Goal: Check status: Check status

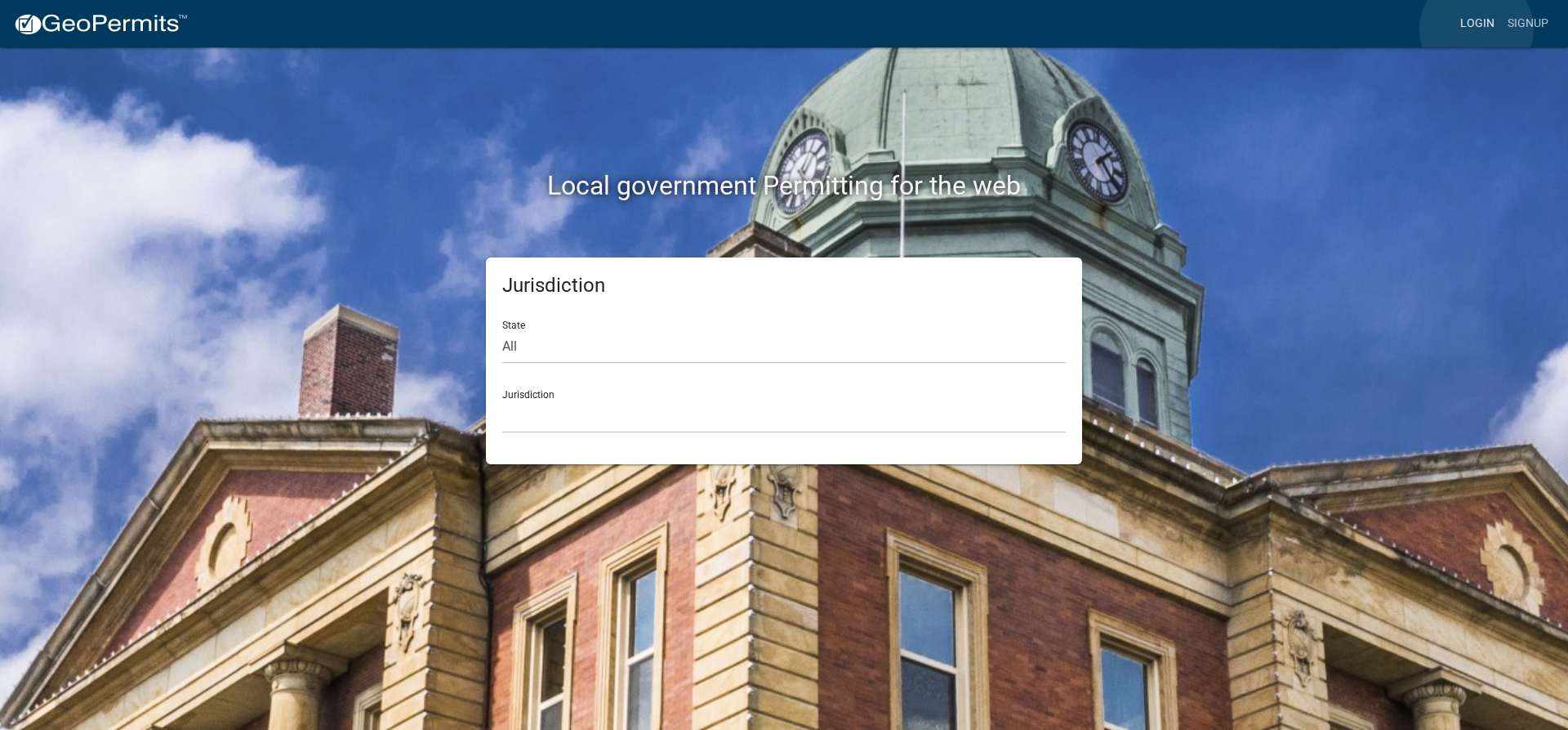
click at [1476, 29] on link "Login" at bounding box center [1477, 23] width 48 height 31
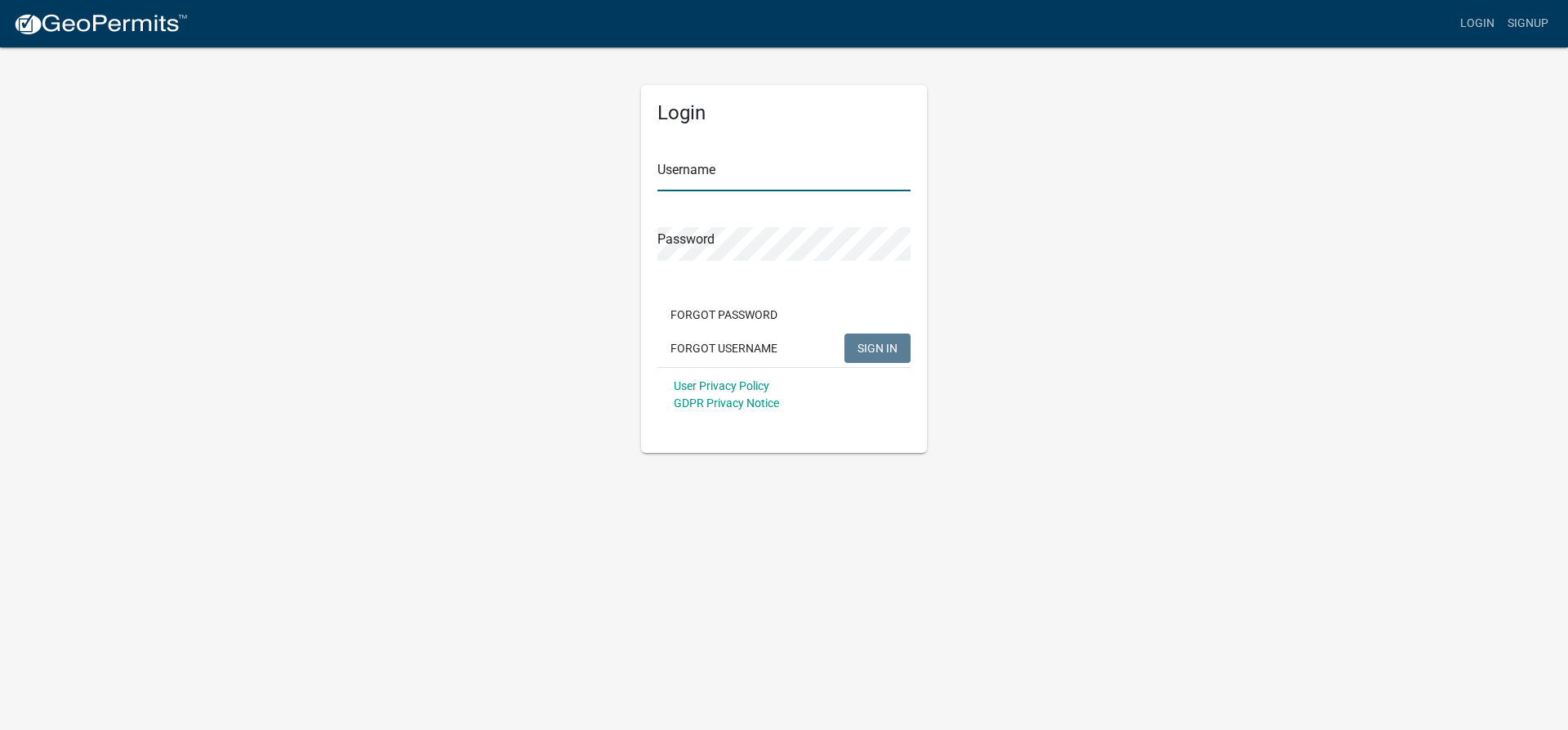
type input "lking"
click at [869, 339] on button "SIGN IN" at bounding box center [877, 348] width 66 height 29
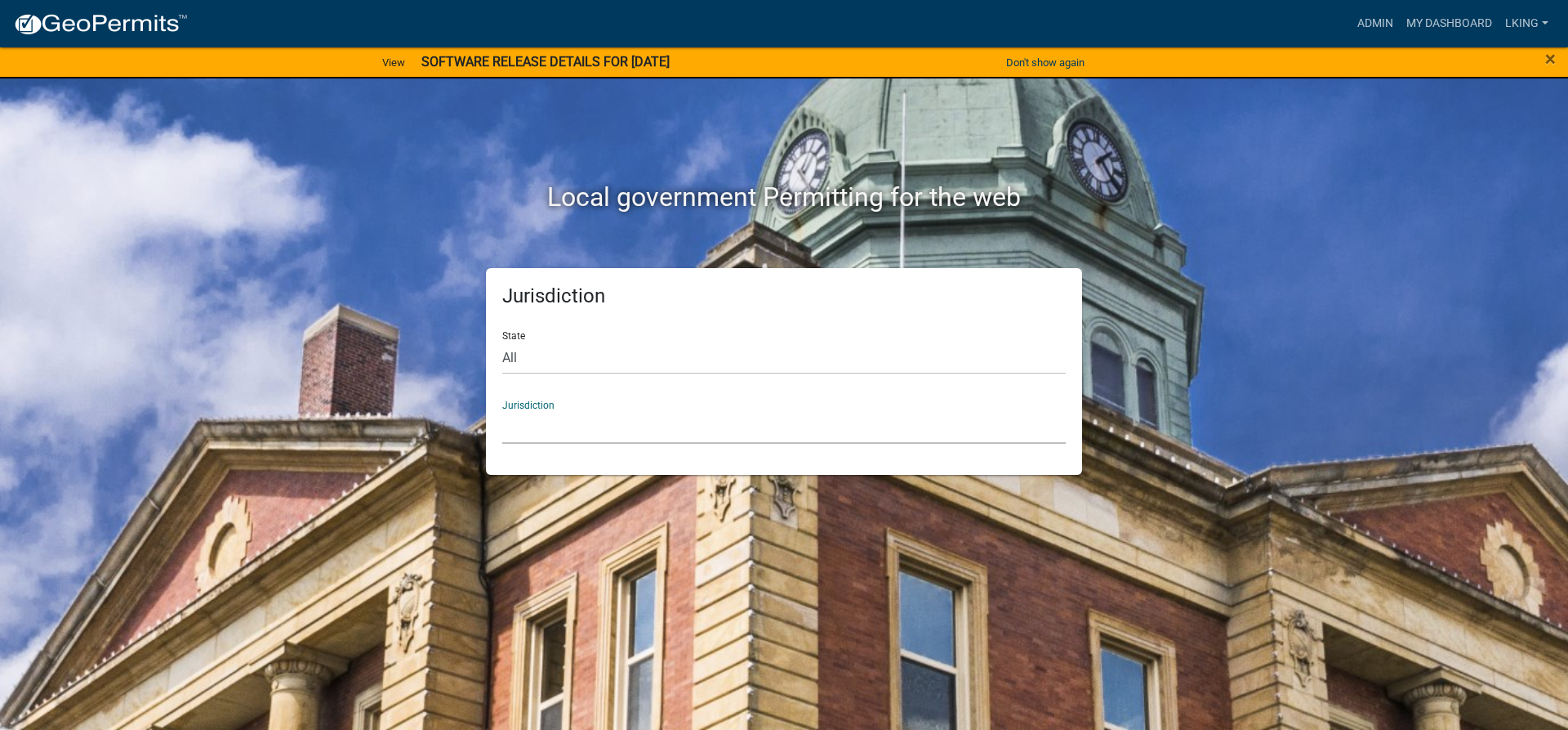
click at [561, 418] on select "[GEOGRAPHIC_DATA], [US_STATE] [GEOGRAPHIC_DATA], [US_STATE][PERSON_NAME][GEOGRA…" at bounding box center [784, 427] width 563 height 34
click at [1528, 258] on div "Local government Permitting for the web Jurisdiction State All [US_STATE] [US_S…" at bounding box center [784, 365] width 1568 height 730
drag, startPoint x: 1374, startPoint y: 19, endPoint x: 1365, endPoint y: 25, distance: 10.8
click at [1373, 19] on link "Admin" at bounding box center [1374, 23] width 49 height 31
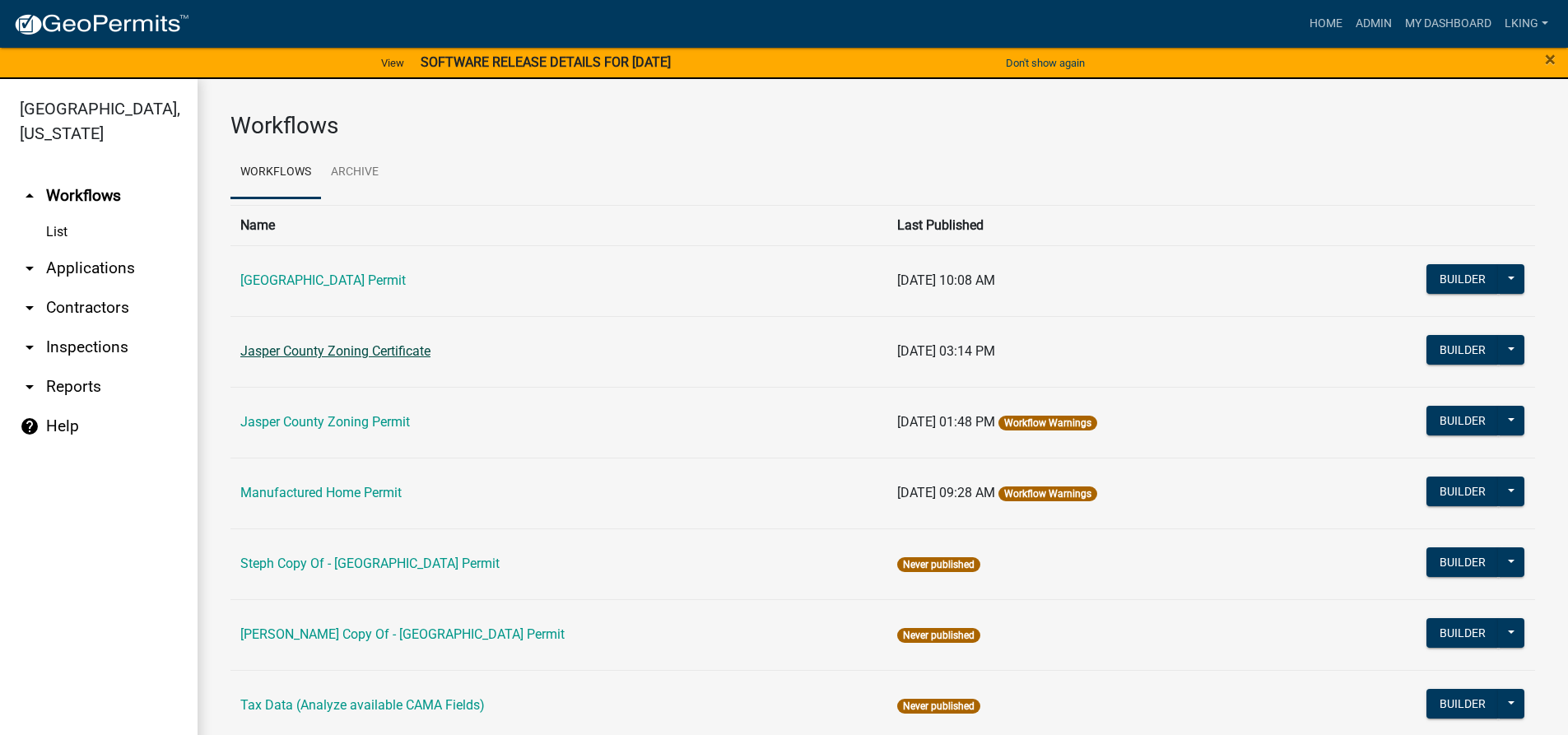
click at [289, 348] on link "Jasper County Zoning Certificate" at bounding box center [335, 351] width 190 height 16
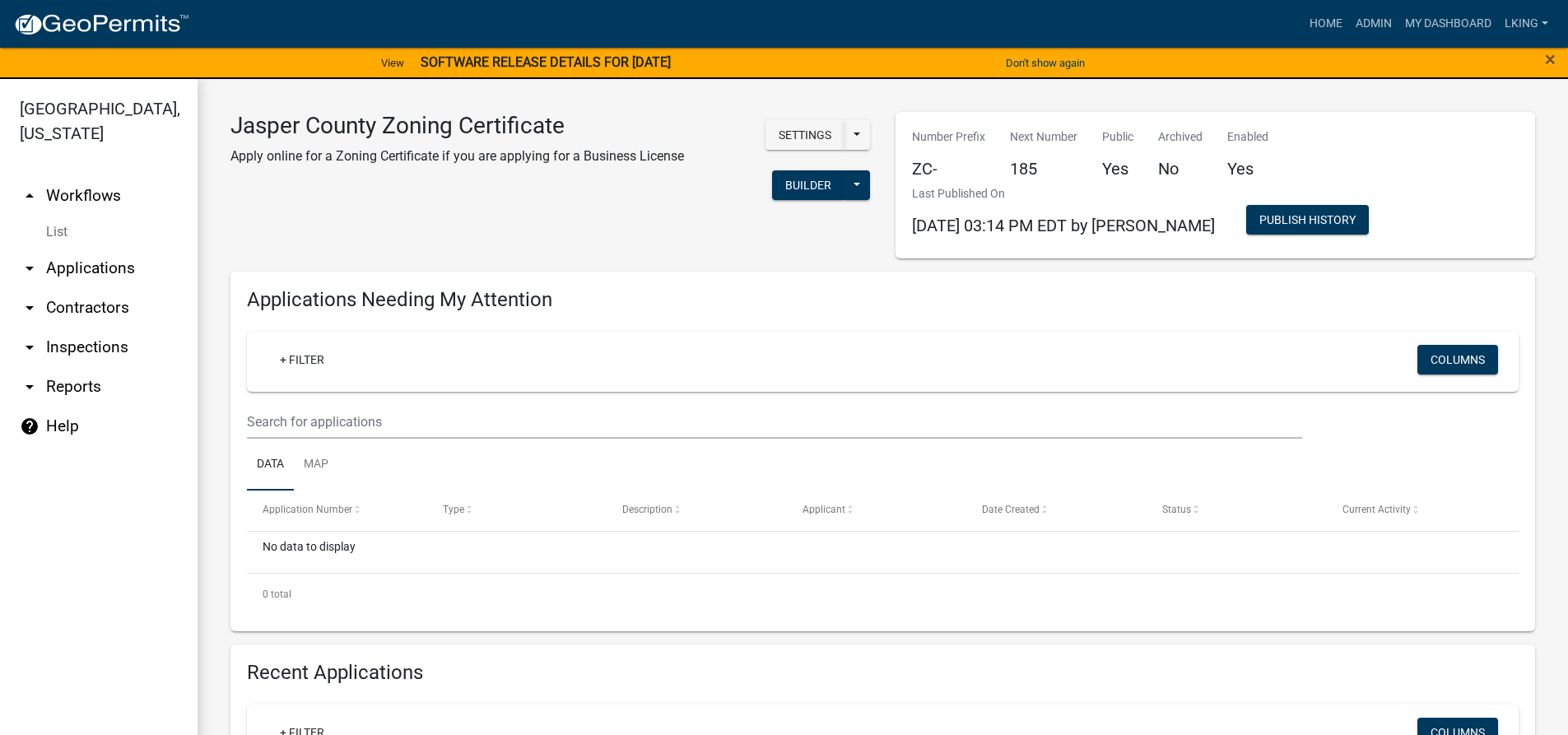
scroll to position [165, 0]
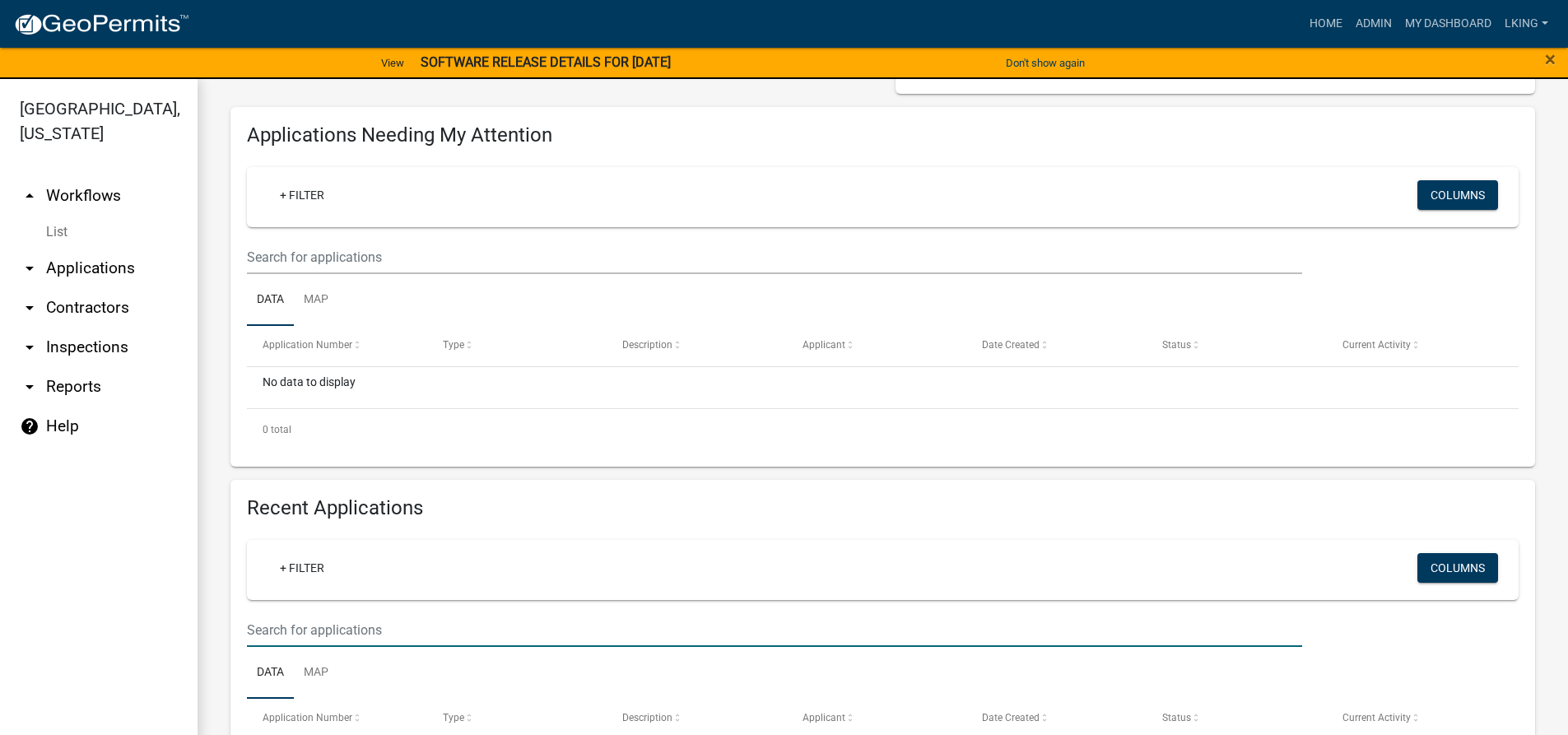
click at [325, 641] on input "text" at bounding box center [775, 630] width 1055 height 34
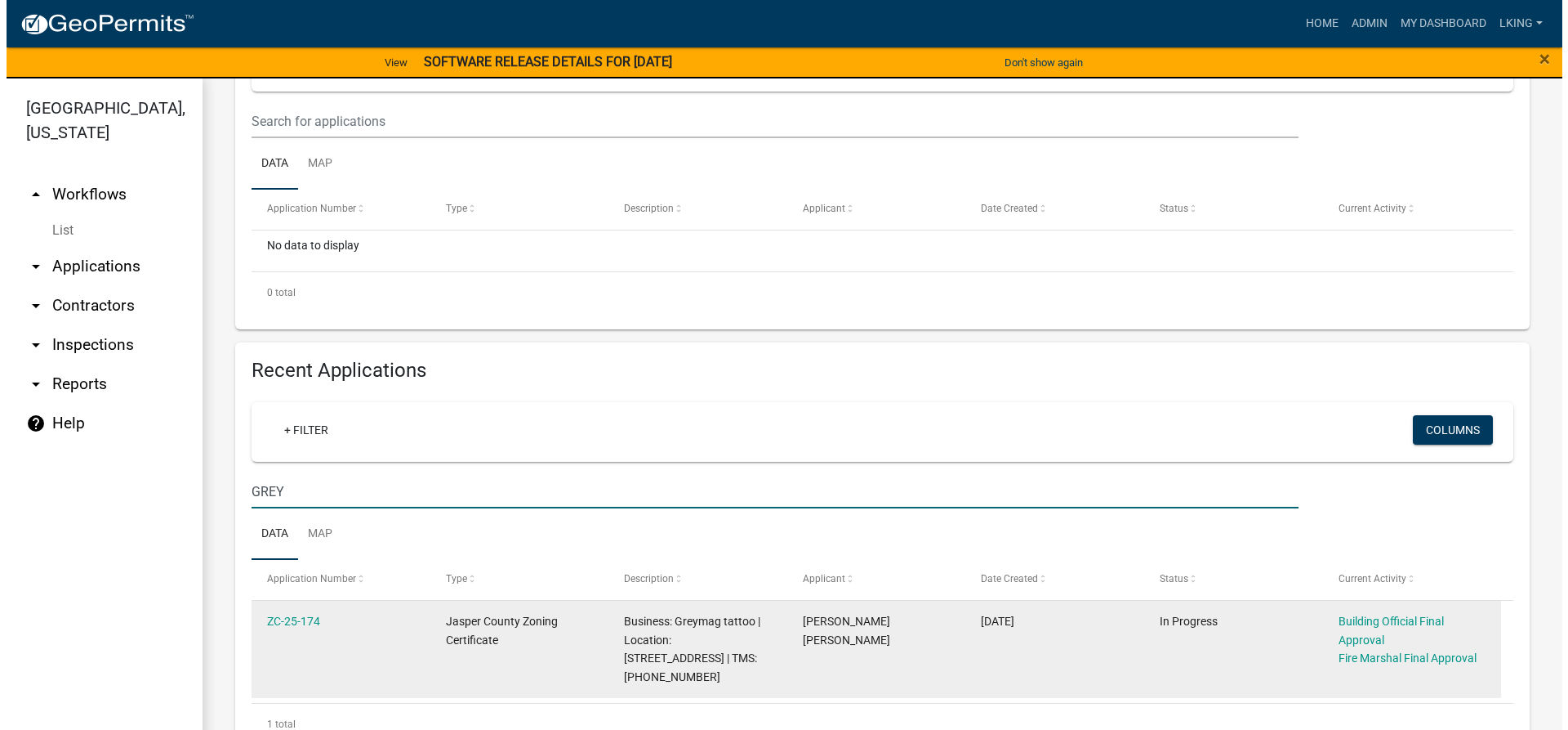
scroll to position [327, 0]
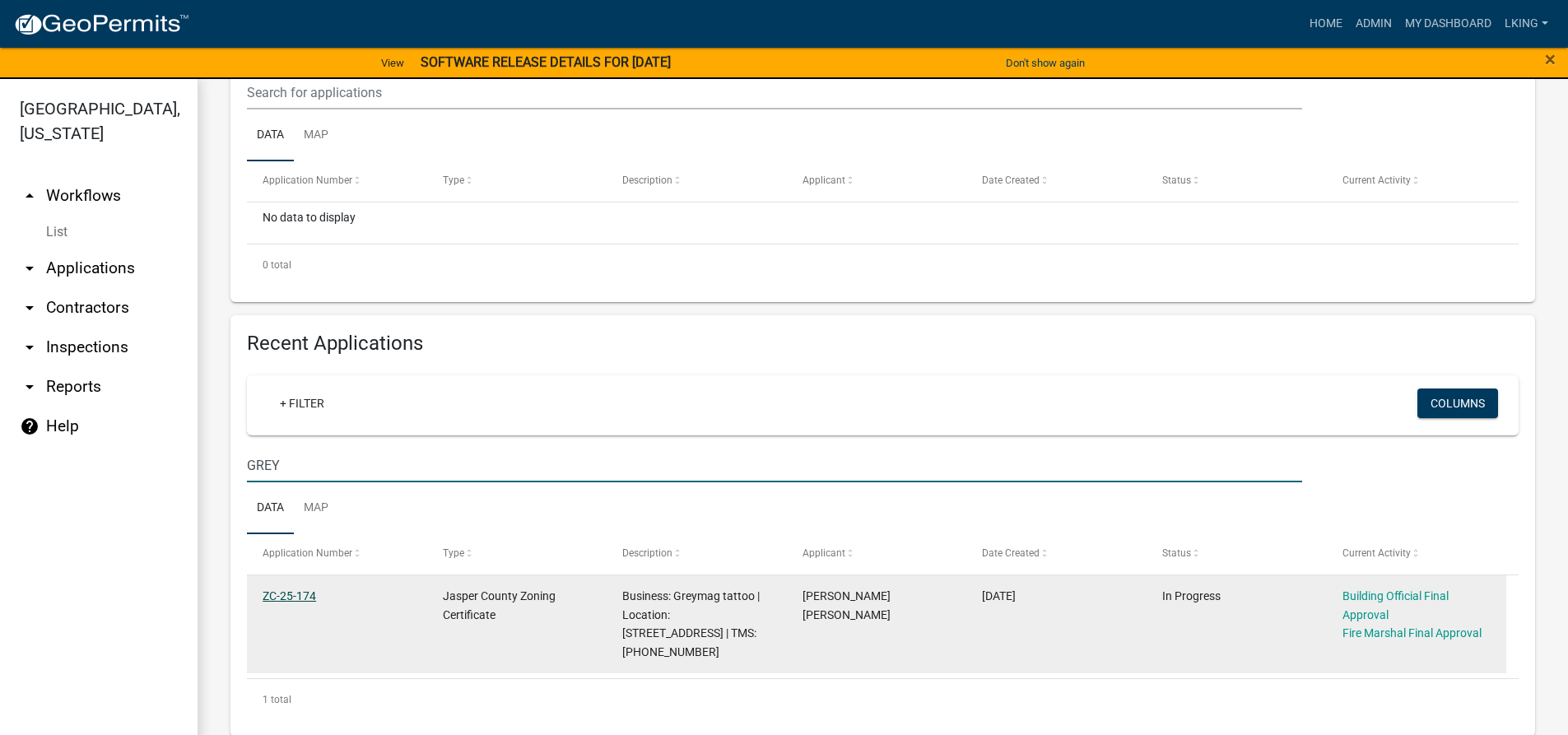
type input "GREY"
click at [274, 595] on link "ZC-25-174" at bounding box center [290, 595] width 53 height 13
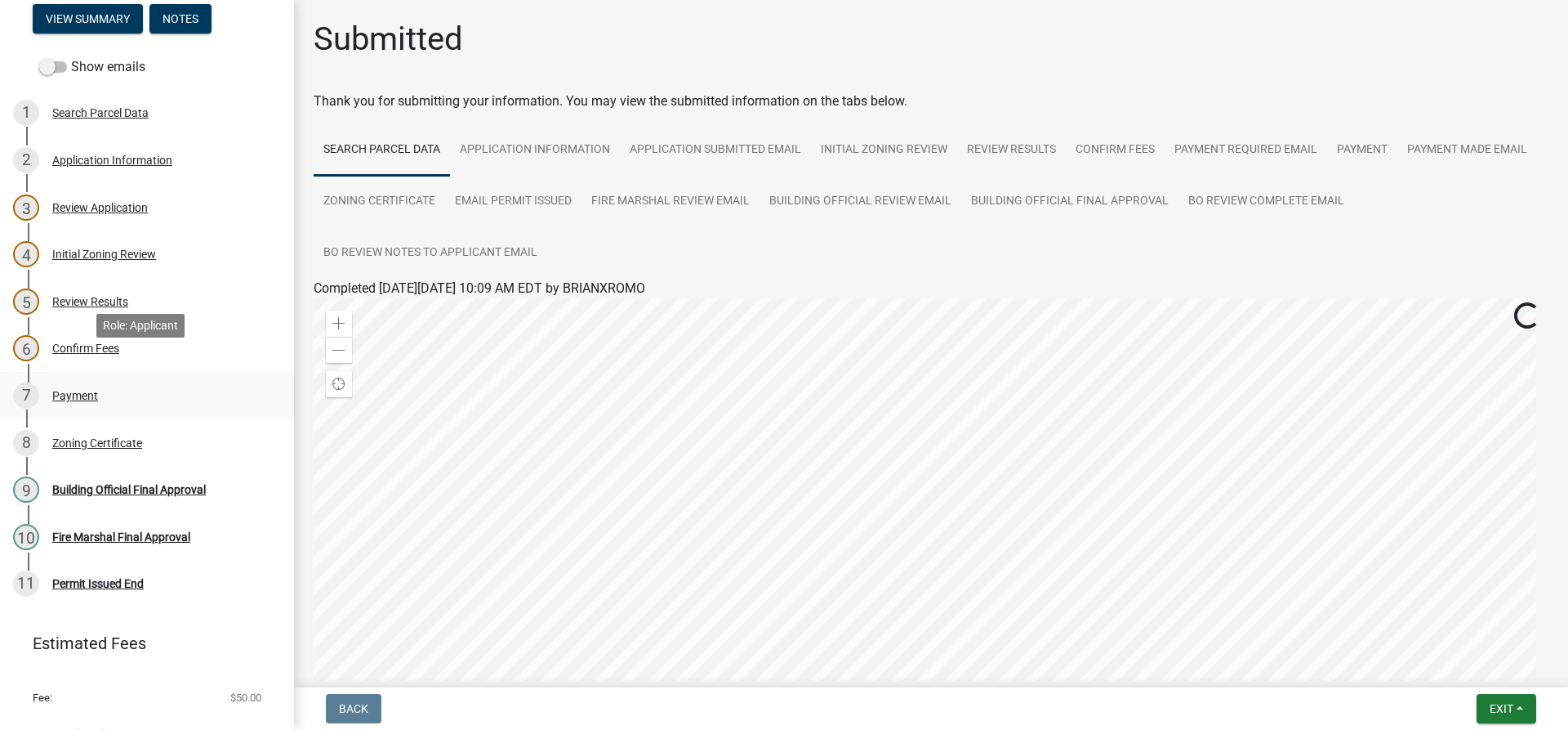
scroll to position [174, 0]
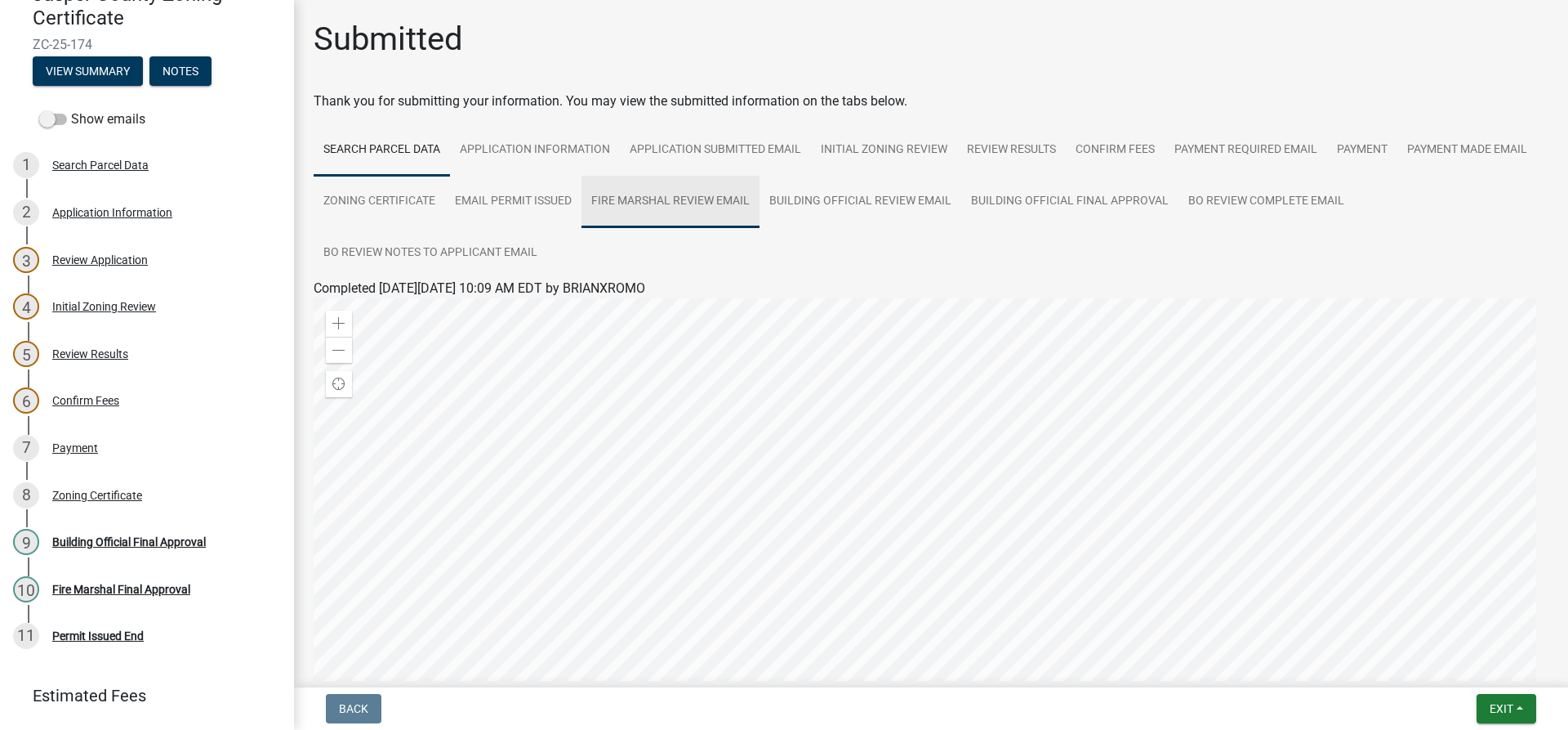
click at [760, 190] on link "Fire Marshal Review Email" at bounding box center [669, 202] width 178 height 52
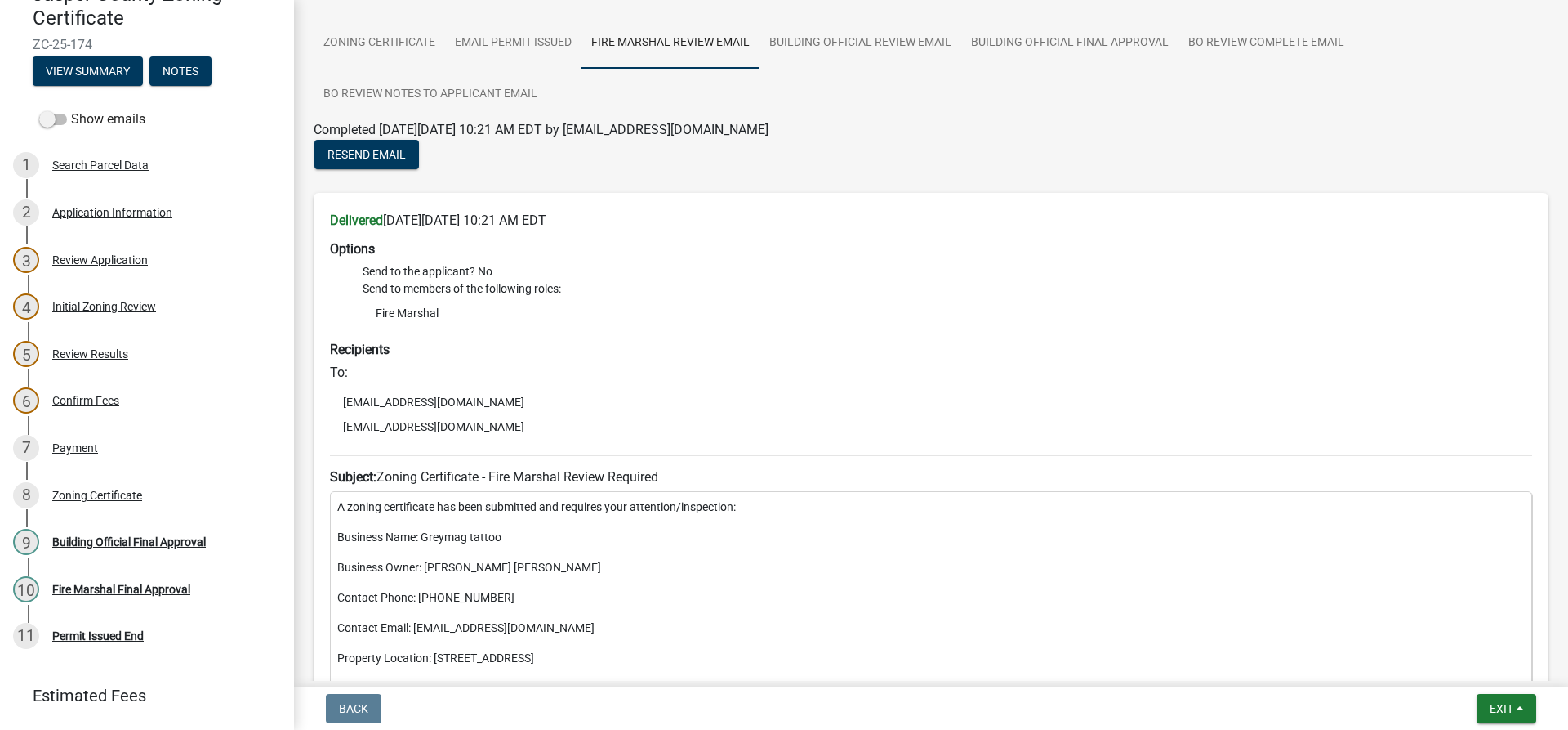
scroll to position [164, 0]
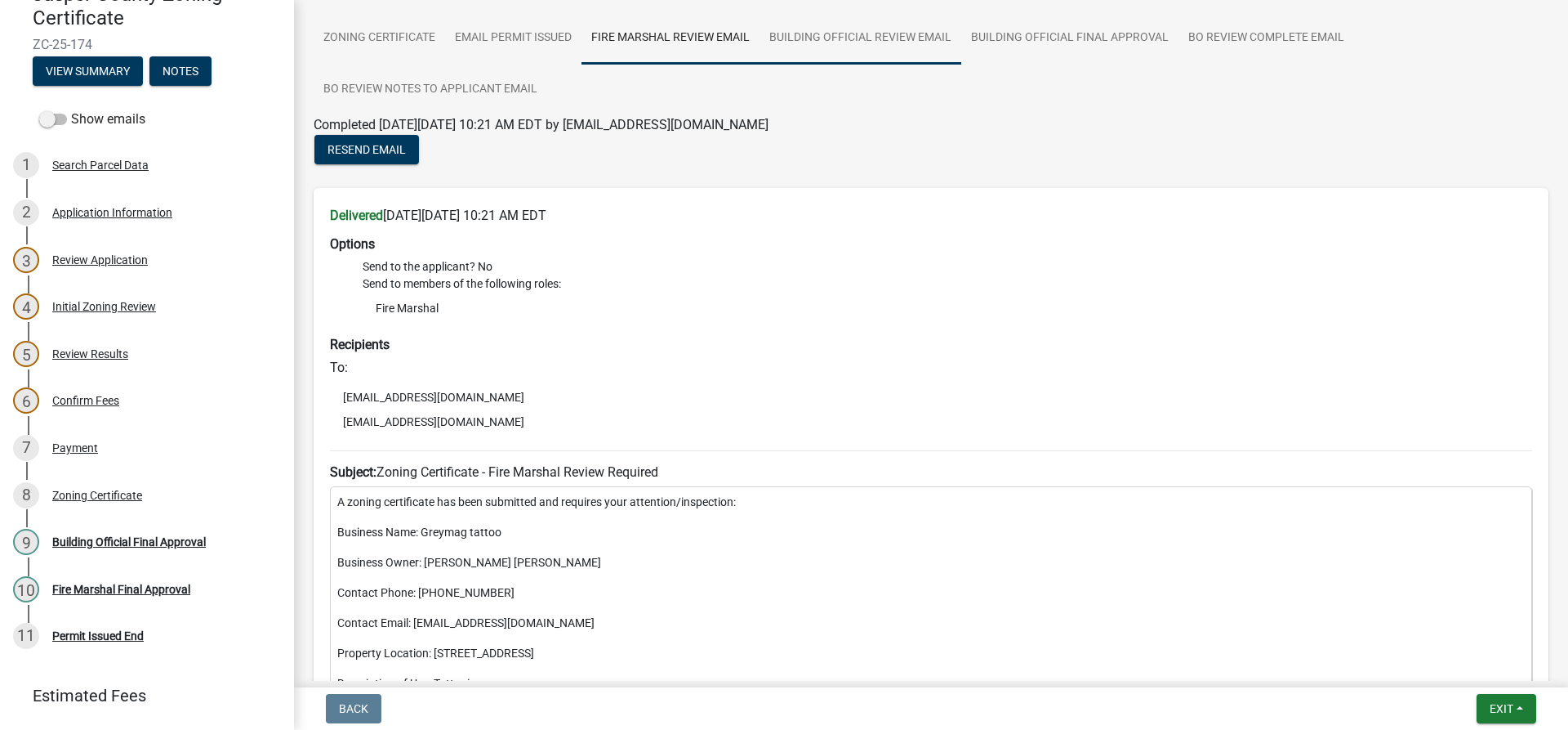
click at [961, 42] on link "Building Official Review Email" at bounding box center [860, 38] width 202 height 52
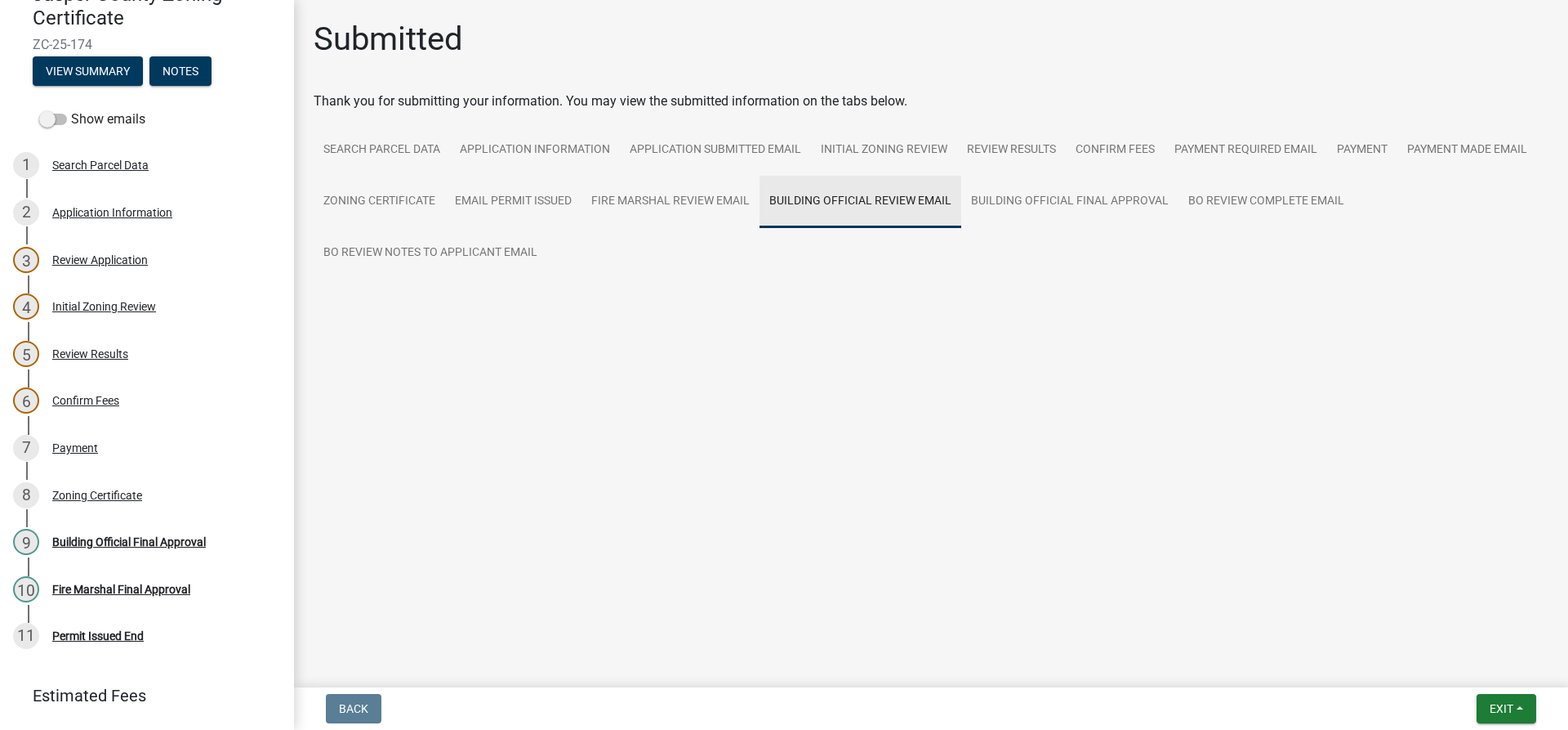
scroll to position [0, 0]
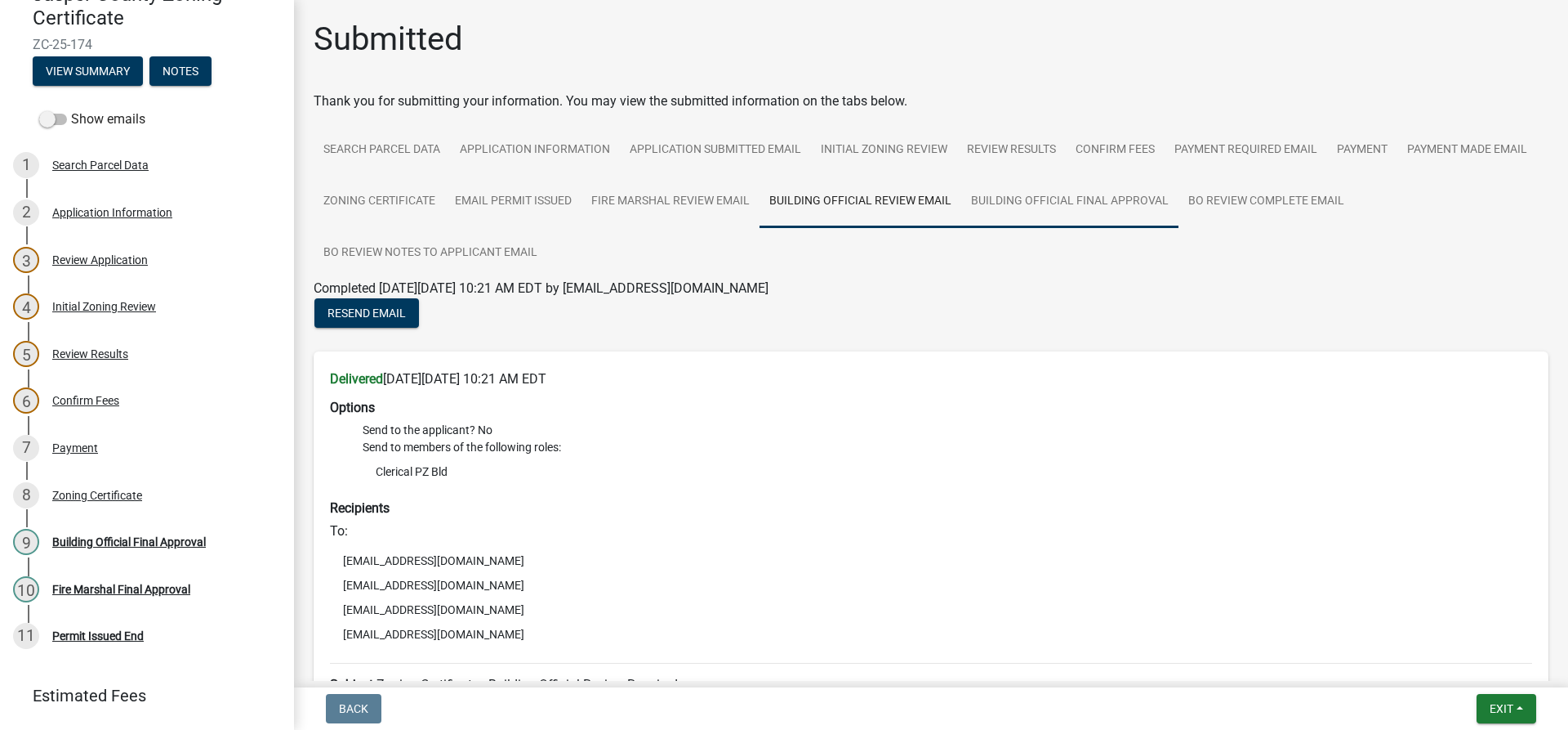
click at [1178, 195] on link "Building Official Final Approval" at bounding box center [1070, 202] width 218 height 52
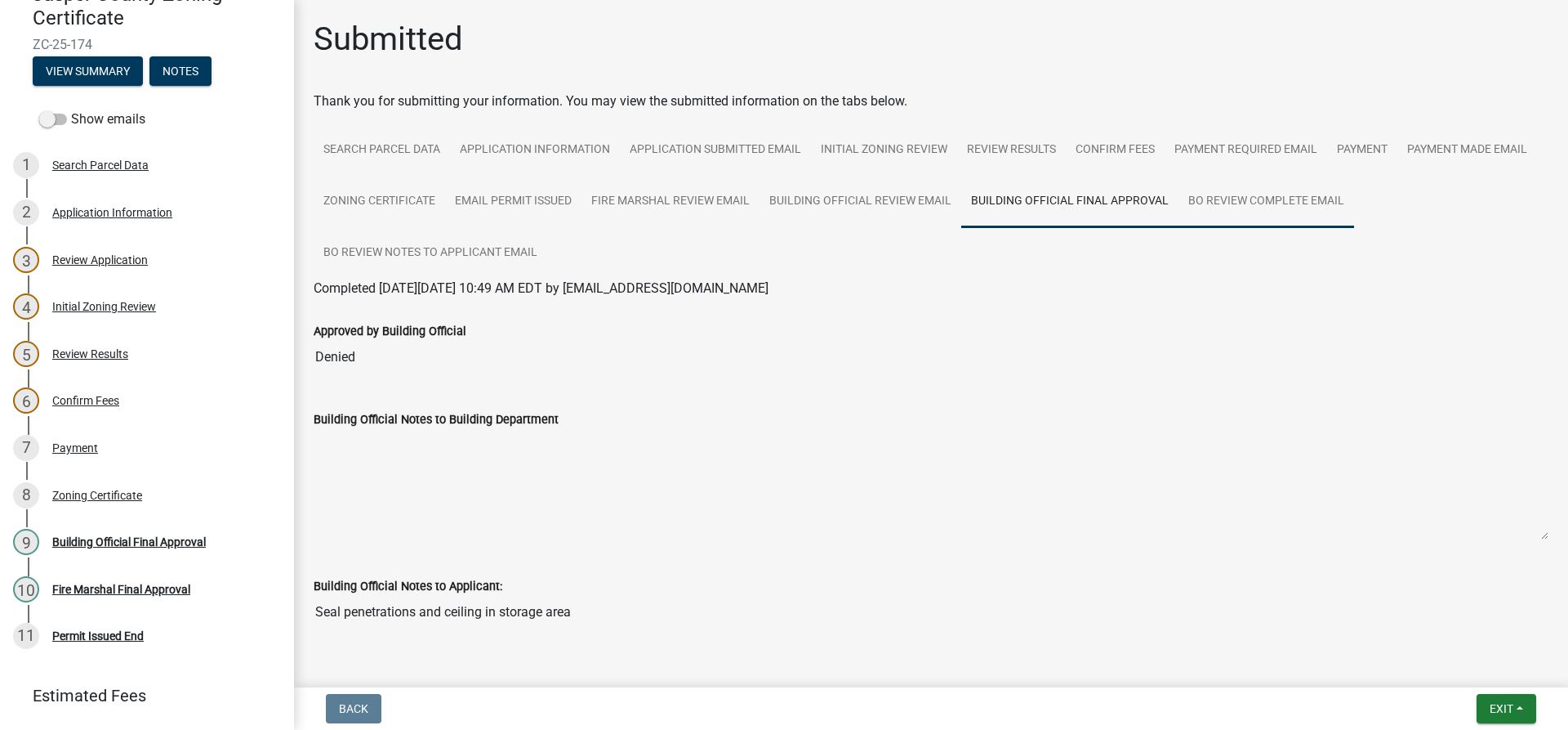
click at [1354, 205] on link "BO Review Complete Email" at bounding box center [1266, 202] width 176 height 52
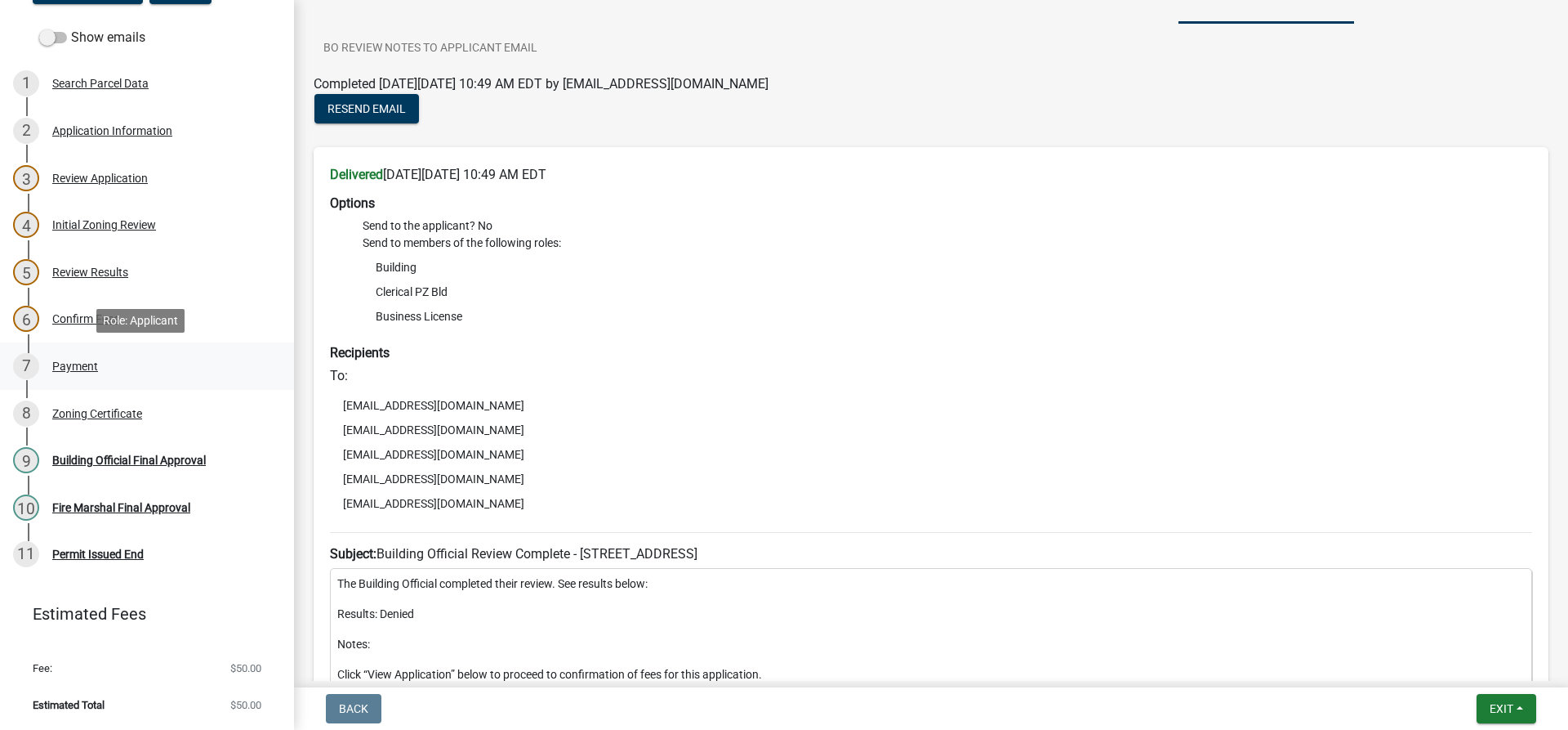
scroll to position [164, 0]
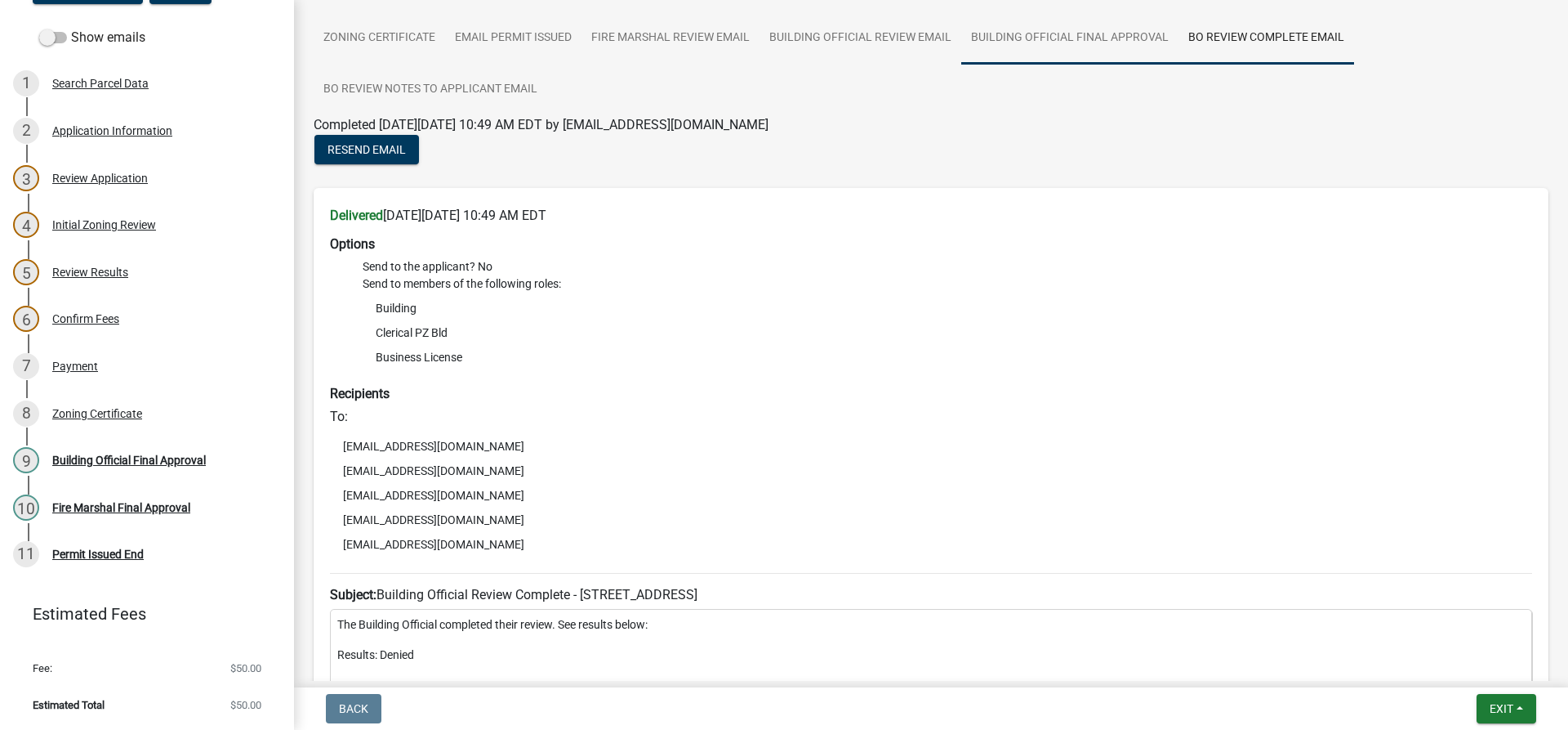
click at [1178, 54] on link "Building Official Final Approval" at bounding box center [1070, 38] width 218 height 52
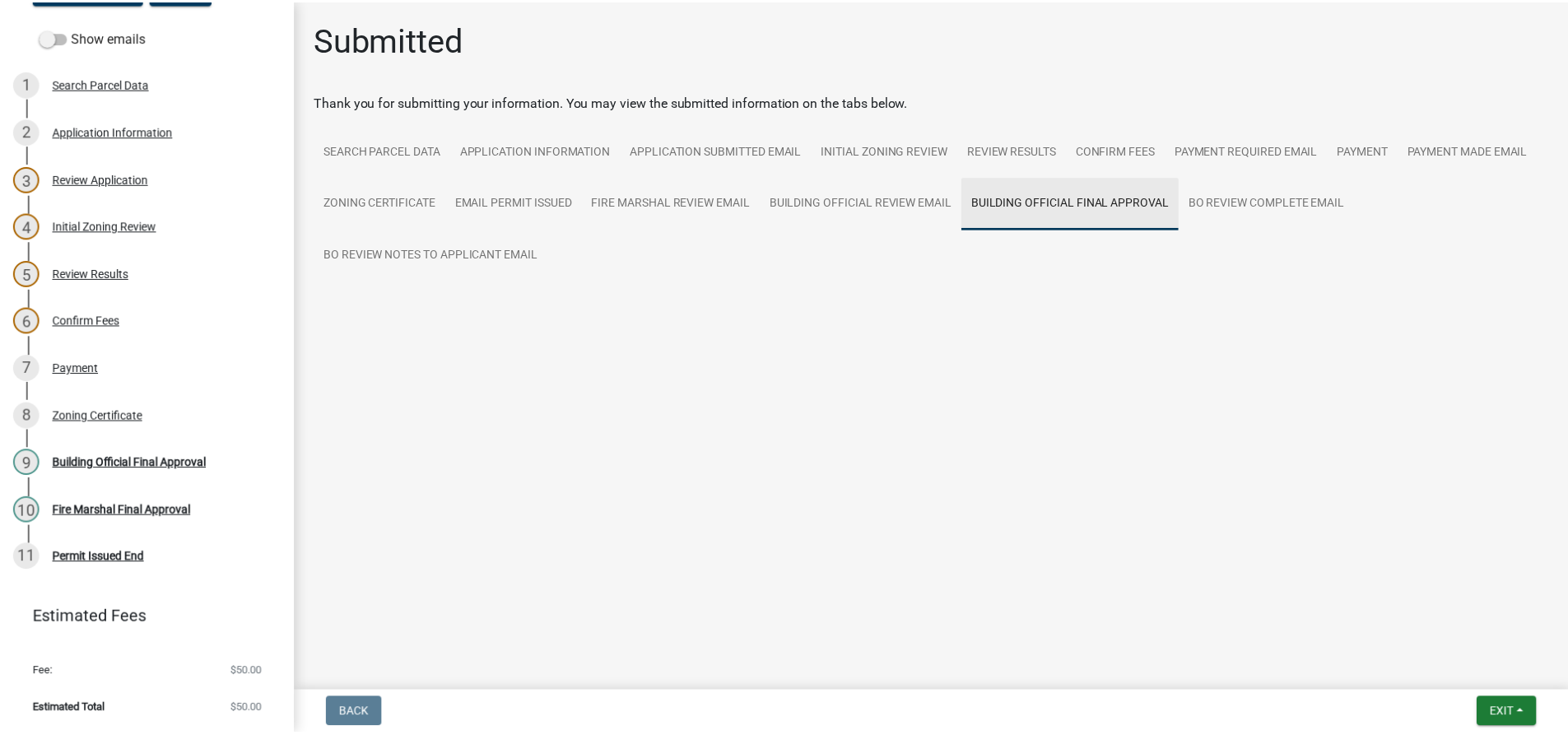
scroll to position [0, 0]
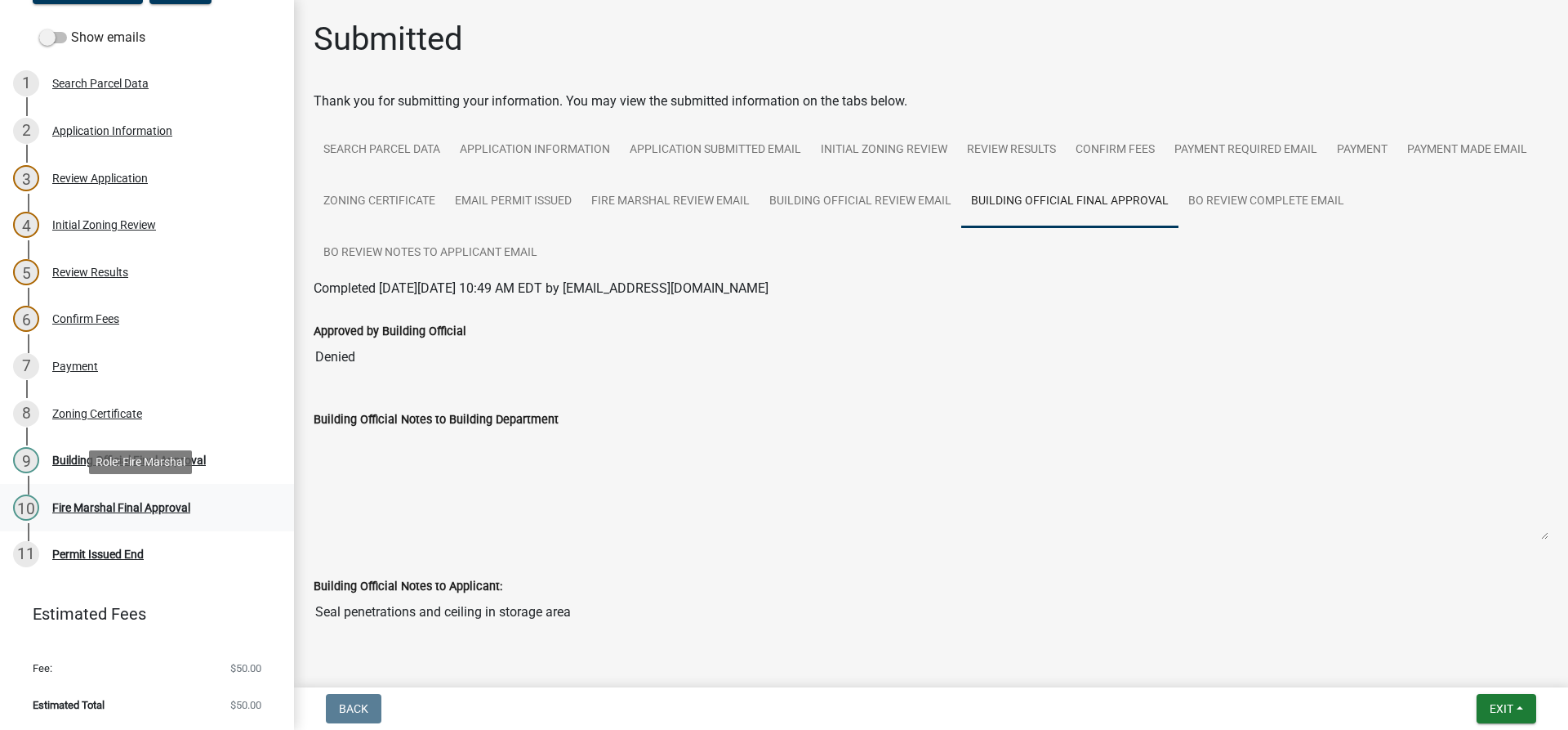
click at [160, 508] on div "Fire Marshal Final Approval" at bounding box center [121, 507] width 138 height 12
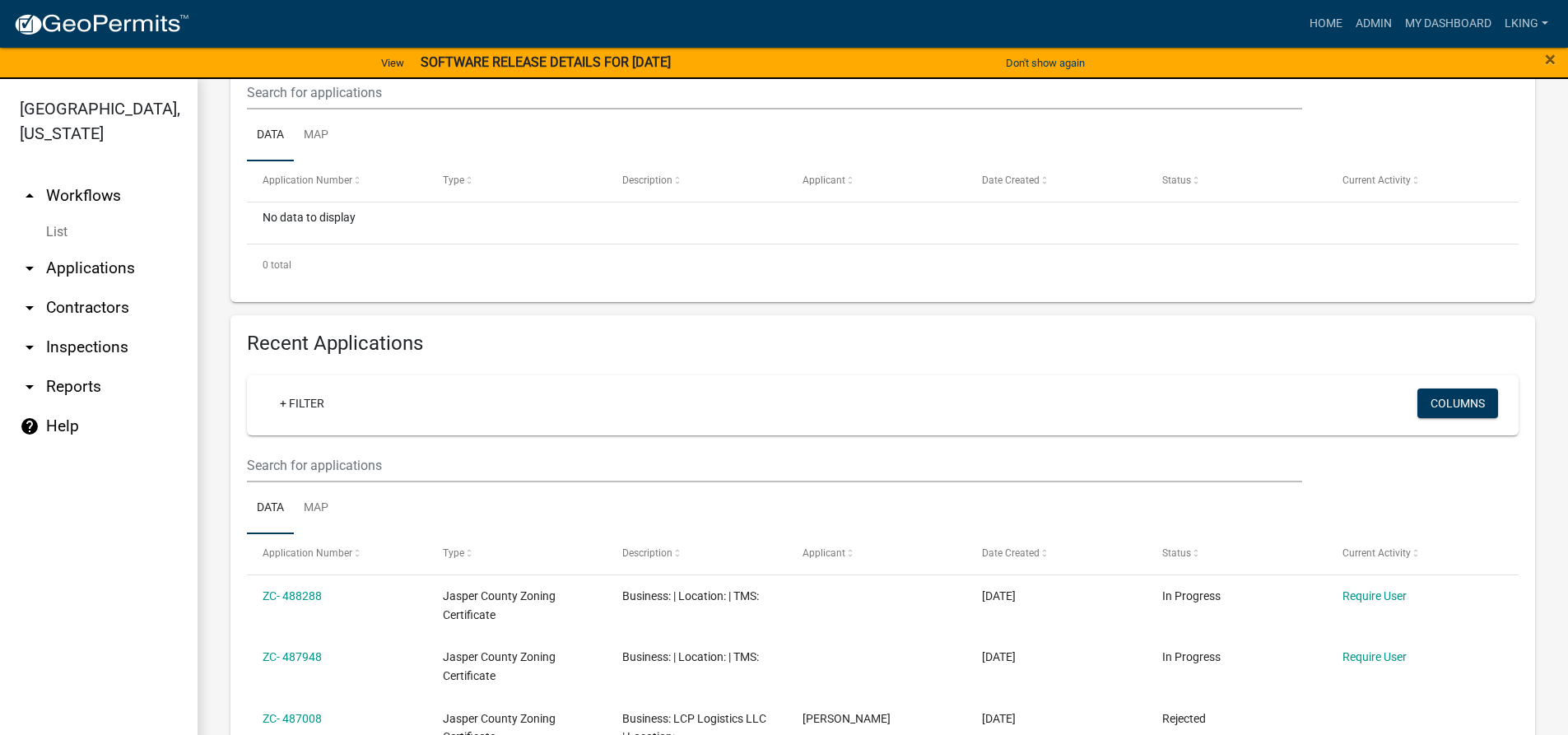
scroll to position [576, 0]
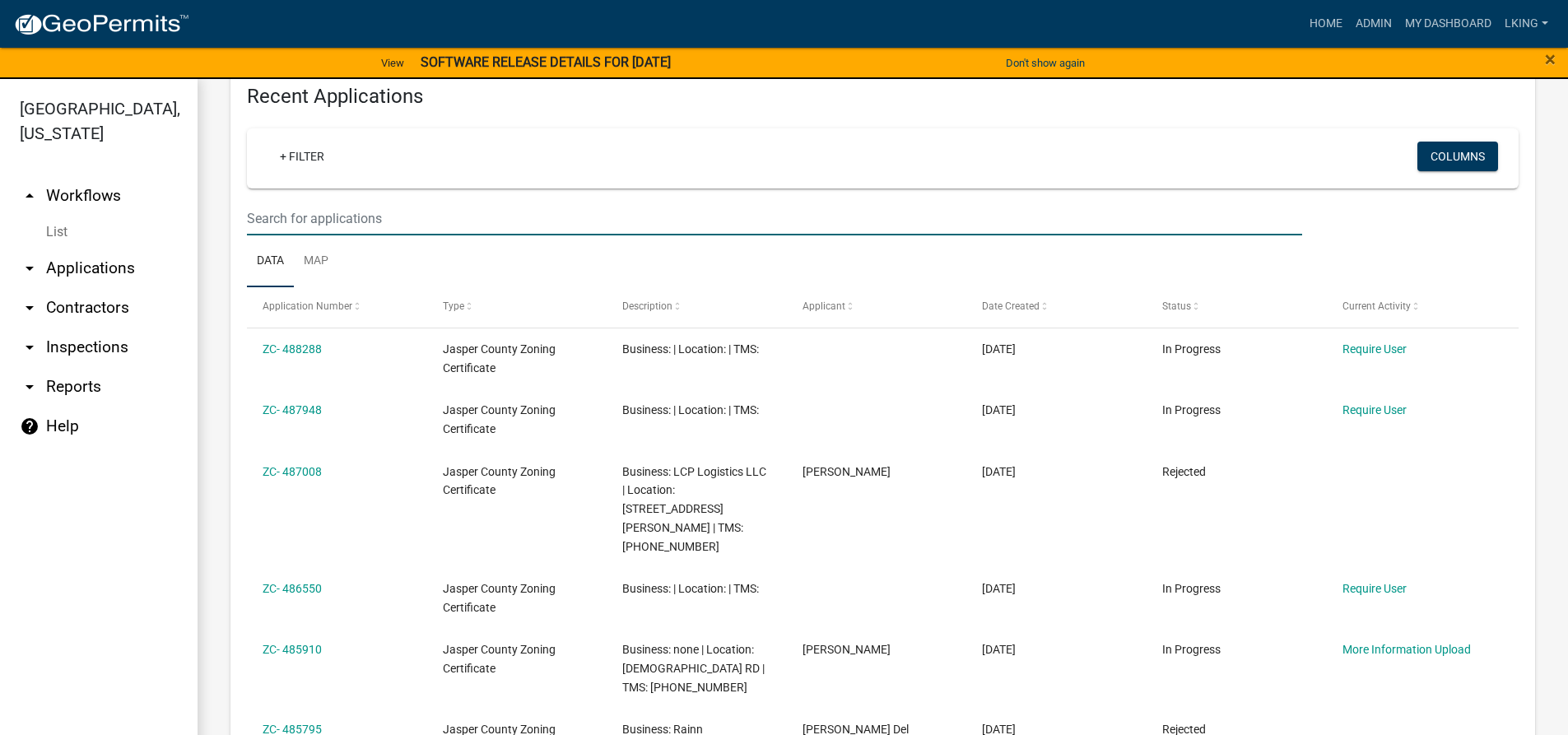
click at [413, 225] on input "text" at bounding box center [775, 218] width 1055 height 34
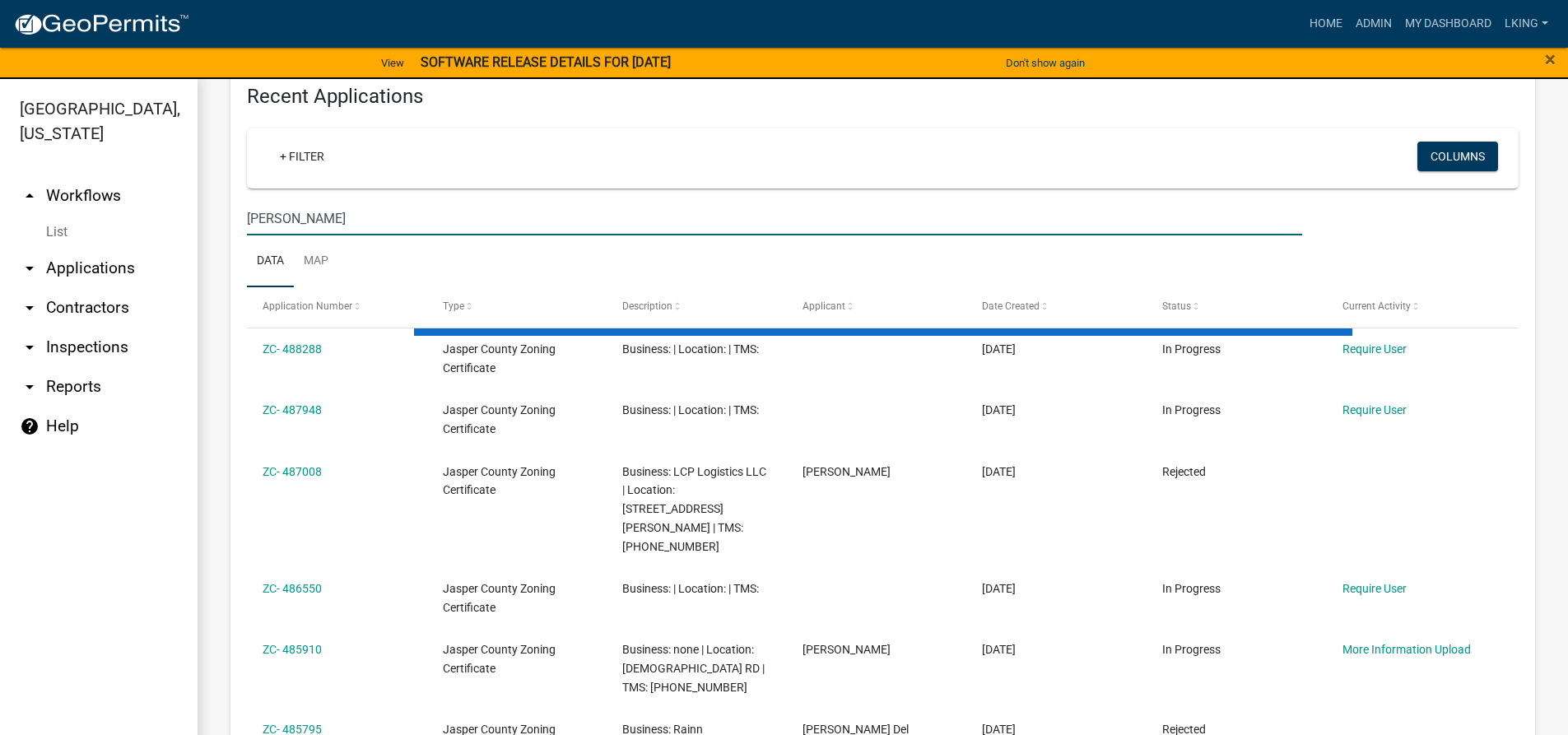
scroll to position [542, 0]
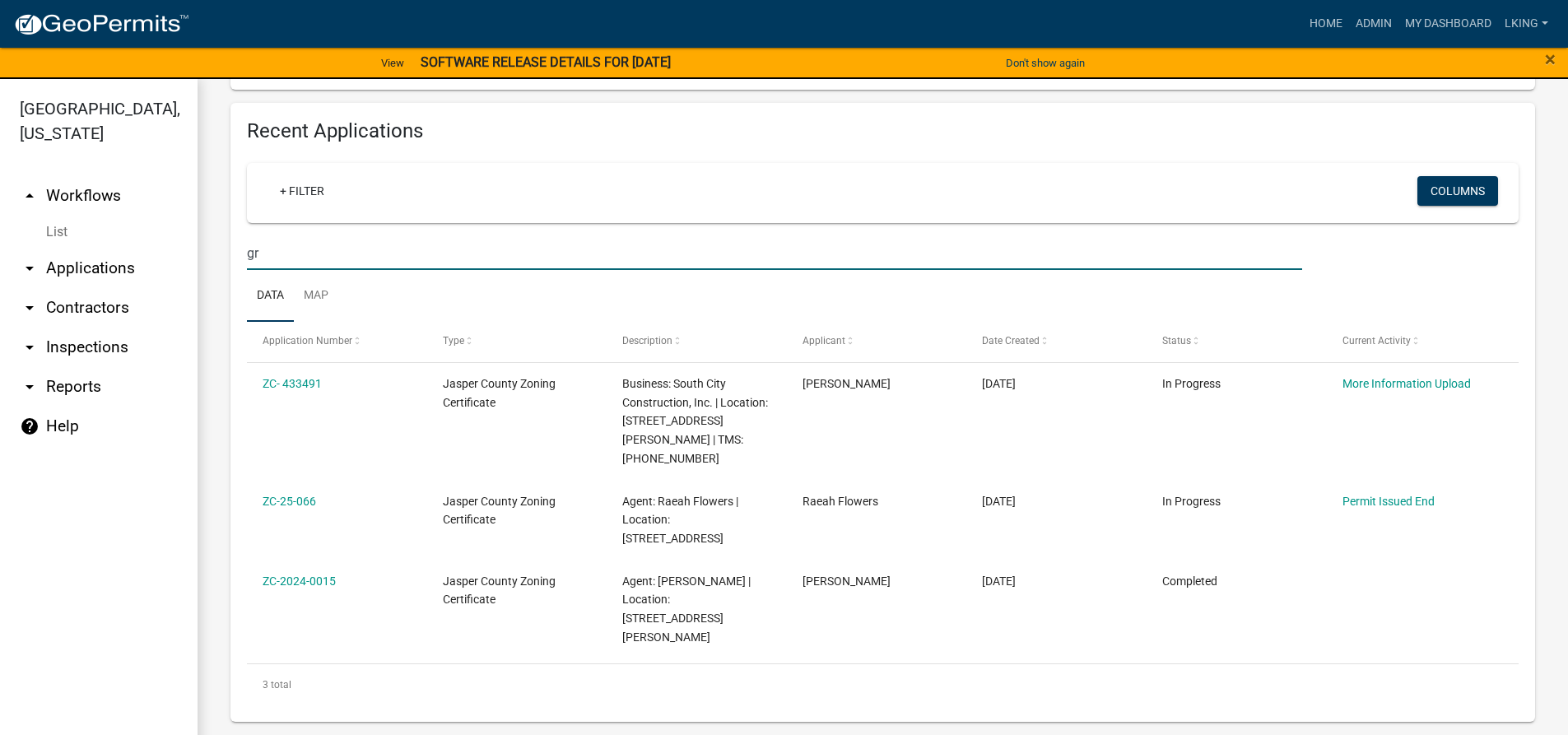
type input "g"
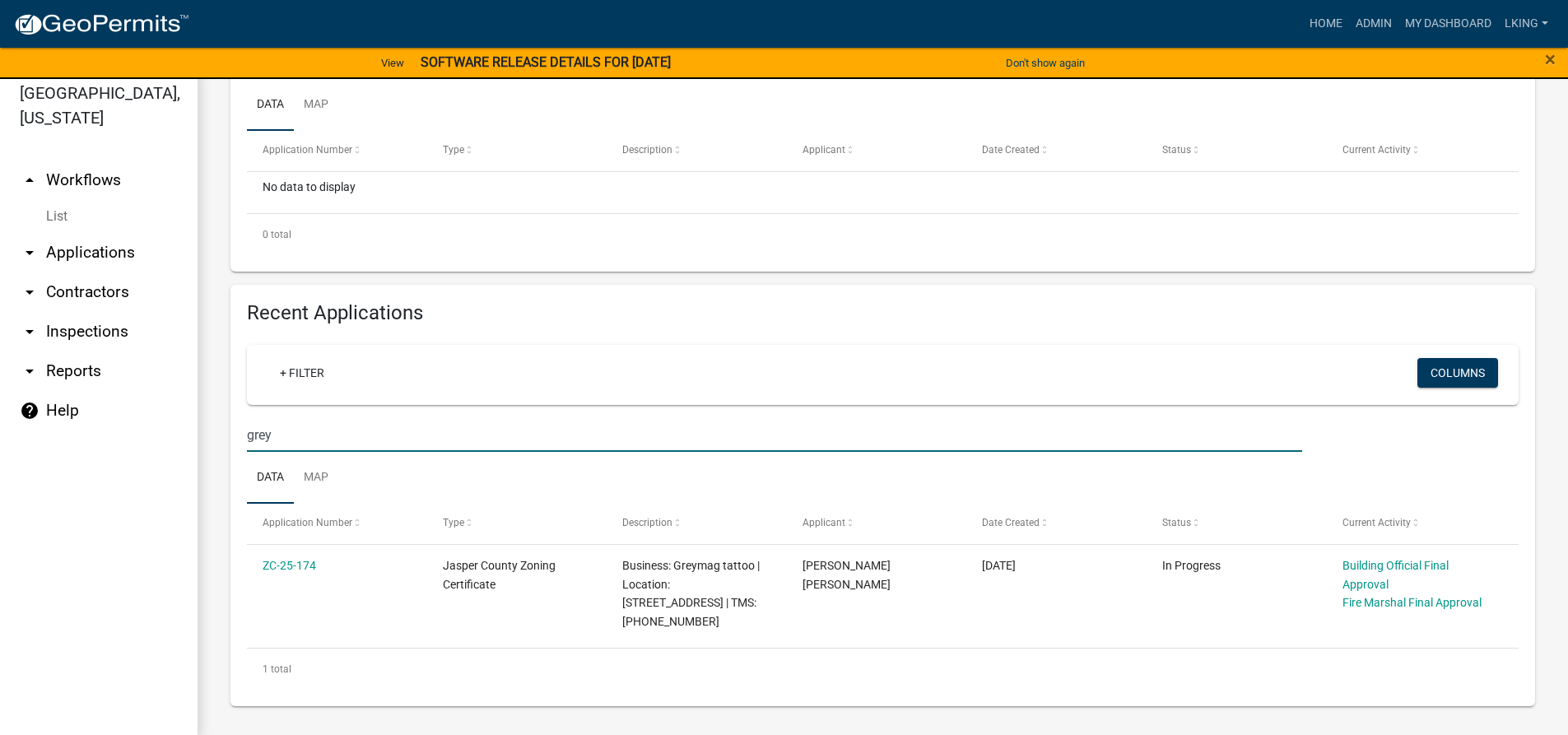
scroll to position [20, 0]
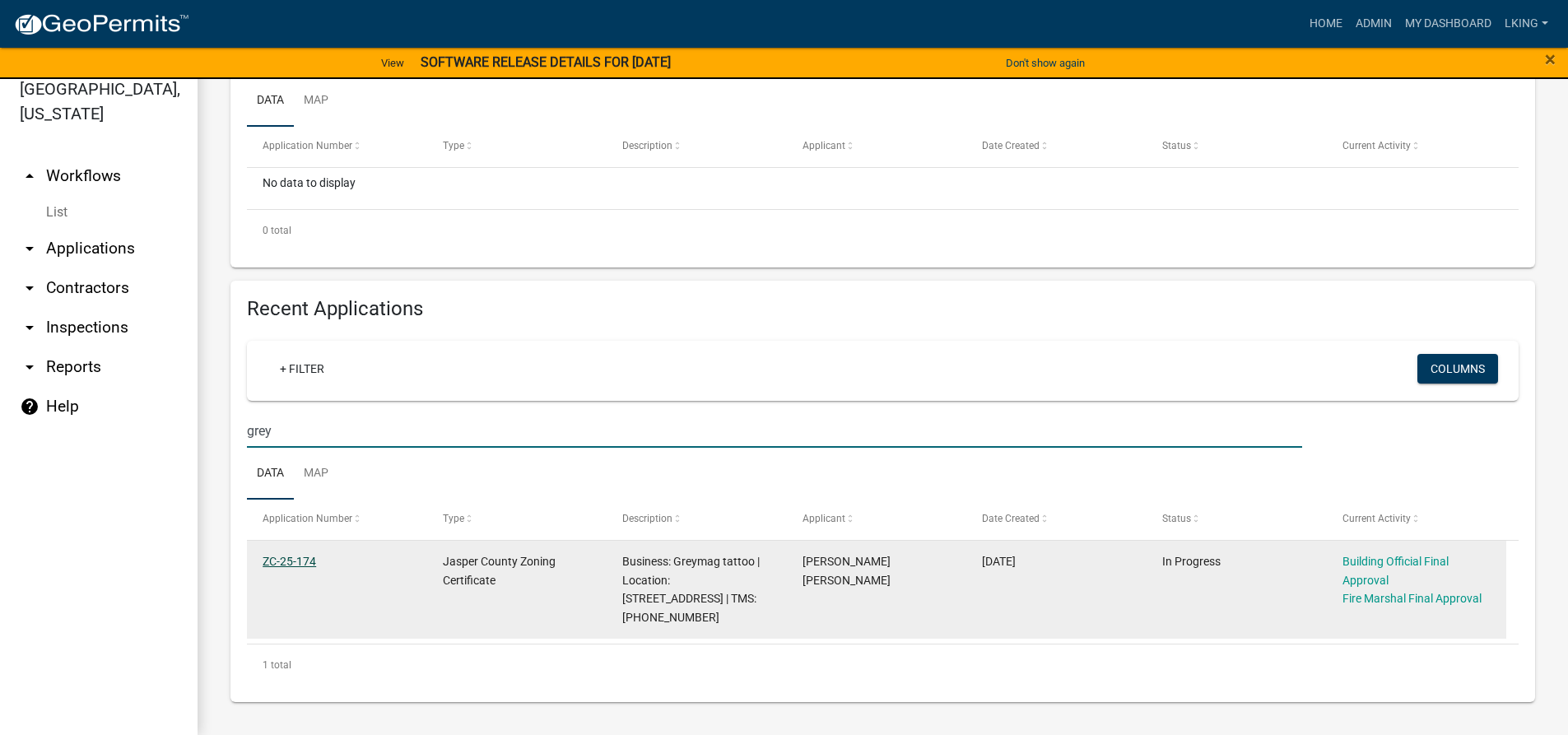
type input "grey"
click at [297, 562] on link "ZC-25-174" at bounding box center [290, 560] width 53 height 13
